Goal: Transaction & Acquisition: Purchase product/service

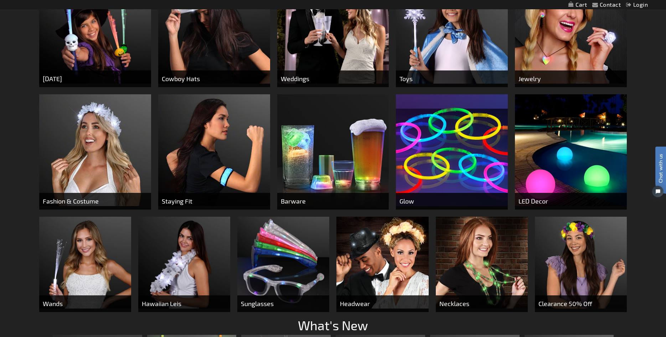
click at [529, 186] on img at bounding box center [571, 150] width 112 height 112
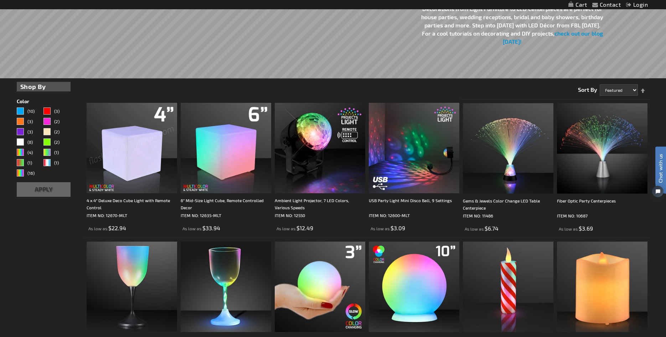
scroll to position [327, 0]
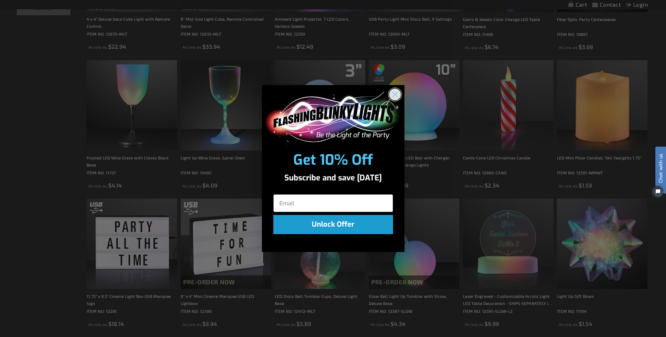
click at [394, 92] on circle "Close dialog" at bounding box center [395, 95] width 12 height 12
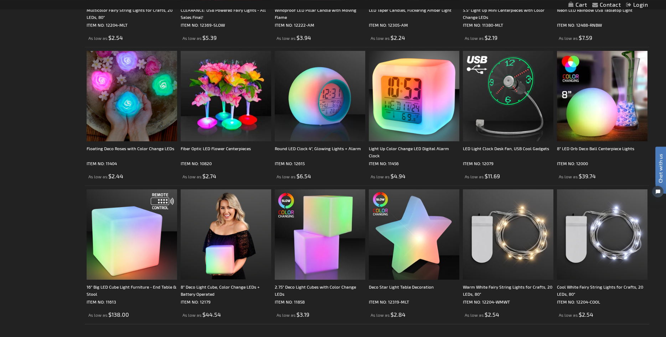
scroll to position [1309, 0]
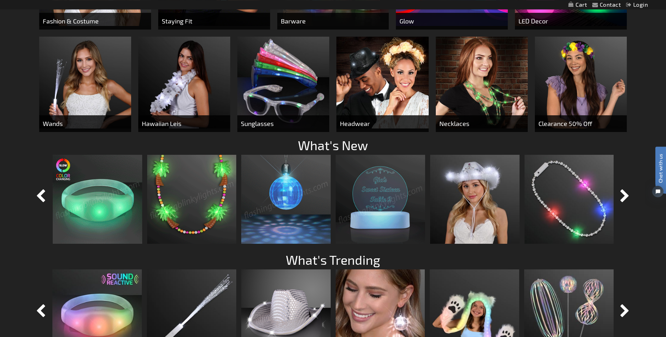
scroll to position [509, 0]
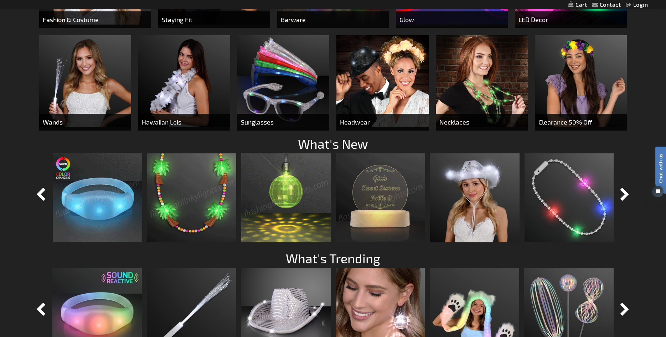
click at [79, 219] on img at bounding box center [97, 198] width 89 height 89
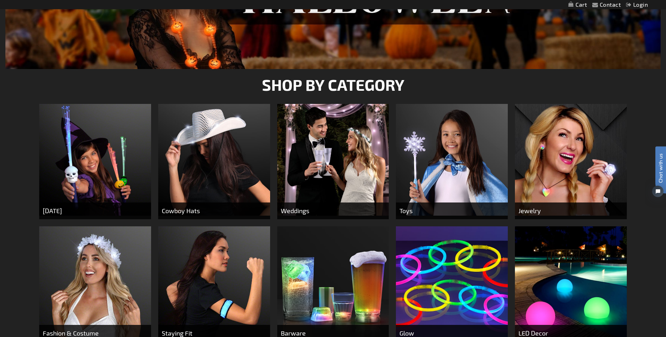
scroll to position [145, 0]
